Goal: Transaction & Acquisition: Purchase product/service

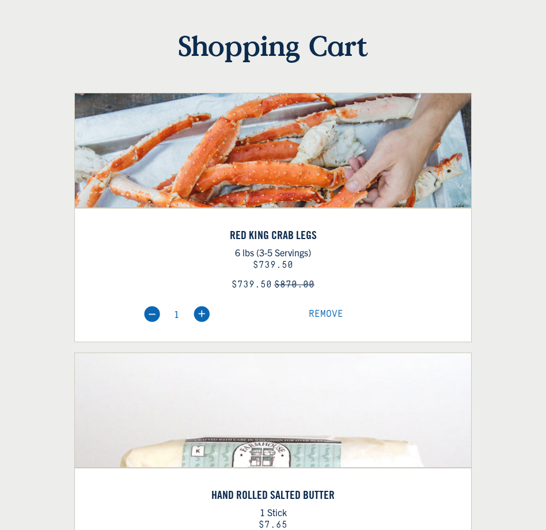
scroll to position [136, 0]
select select "40826594656335"
select select "40826736836687"
click at [323, 311] on span "Remove" at bounding box center [326, 314] width 35 height 10
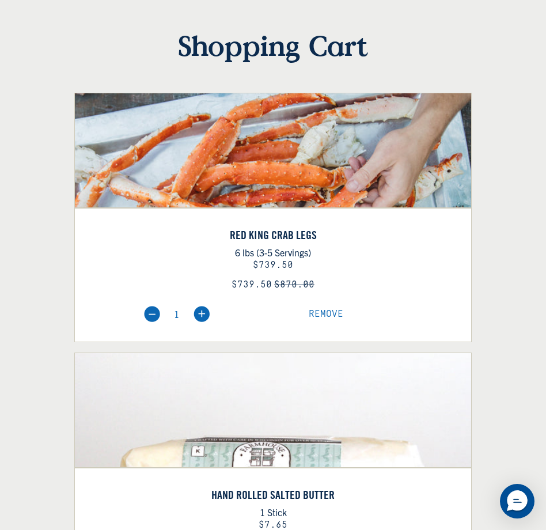
scroll to position [218, 0]
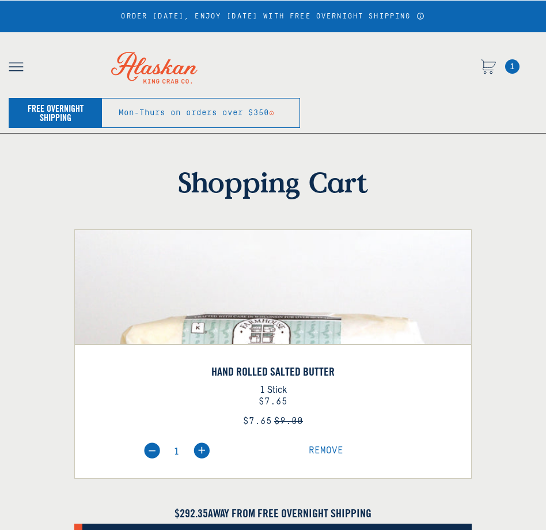
click at [316, 446] on span "Remove" at bounding box center [326, 450] width 35 height 10
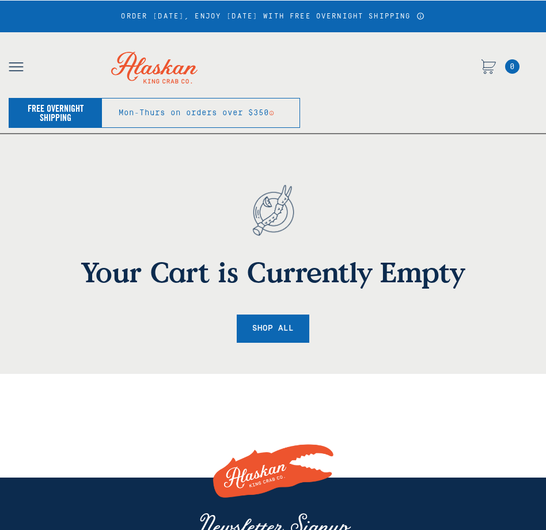
click at [20, 66] on img "button" at bounding box center [16, 66] width 15 height 9
